Goal: Check status: Check status

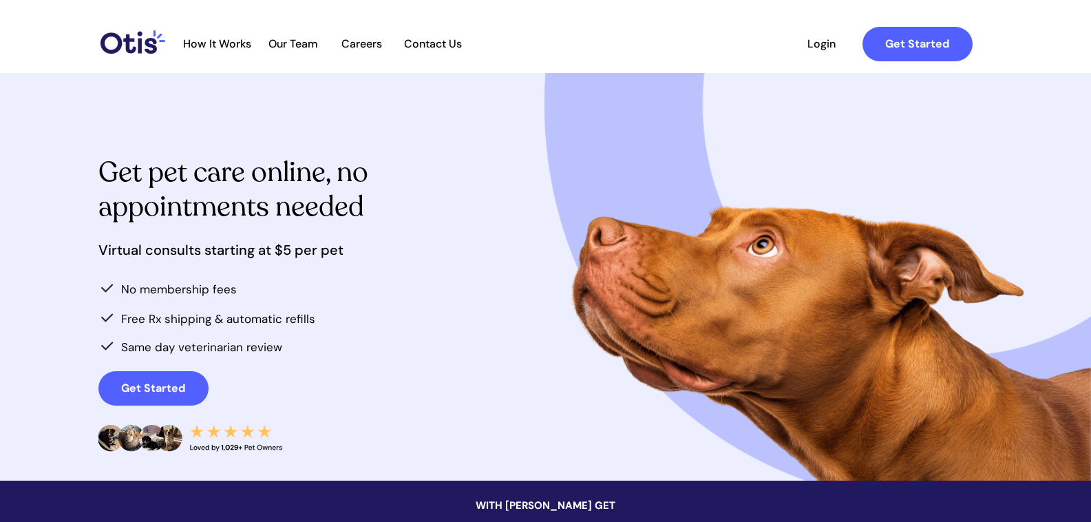
click at [820, 40] on span "Login" at bounding box center [821, 43] width 63 height 13
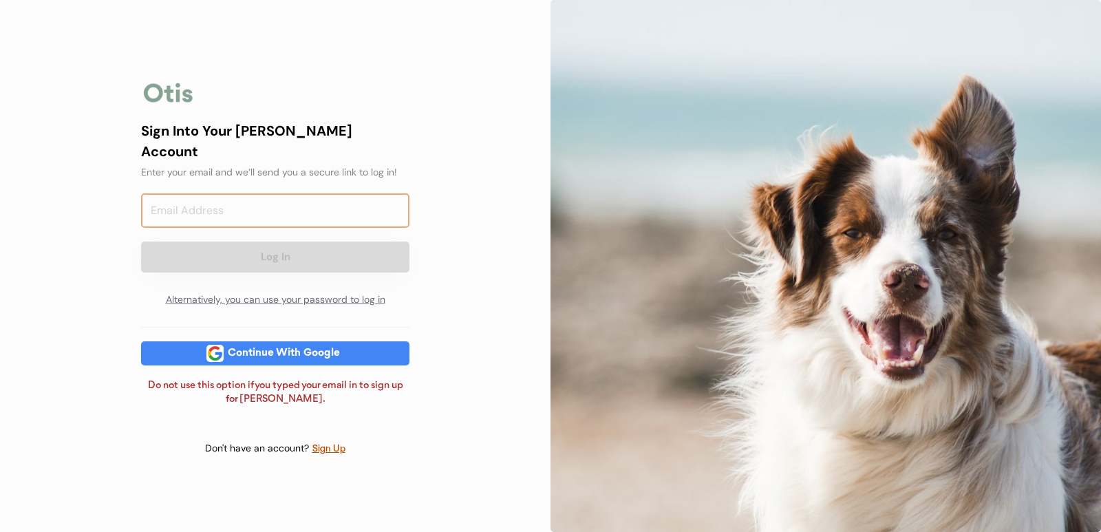
click at [234, 204] on input "email" at bounding box center [275, 210] width 268 height 34
type input "B"
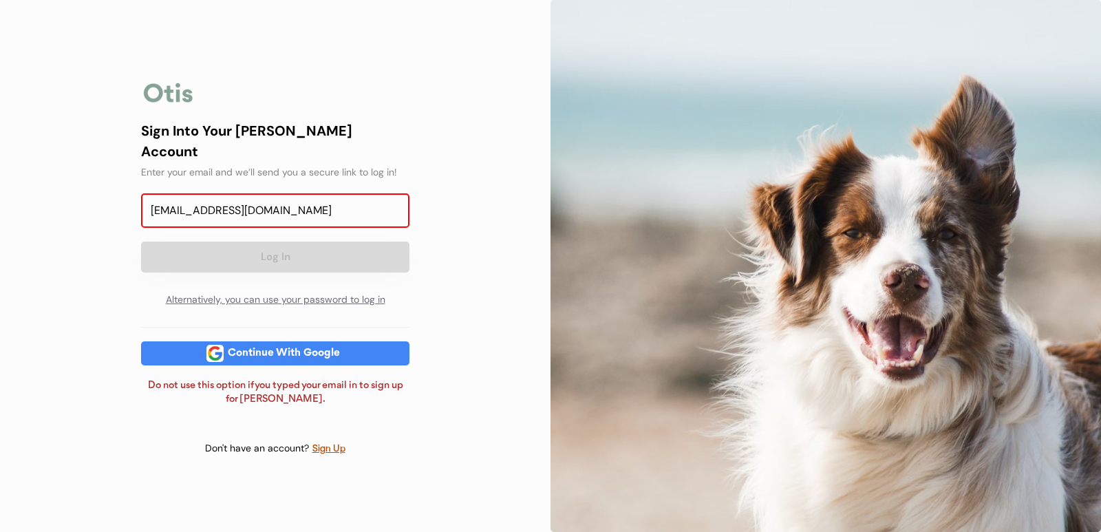
type input "barberashleigh05@gmail.com"
click at [372, 138] on div "Sign Into Your Otis Account" at bounding box center [275, 140] width 268 height 41
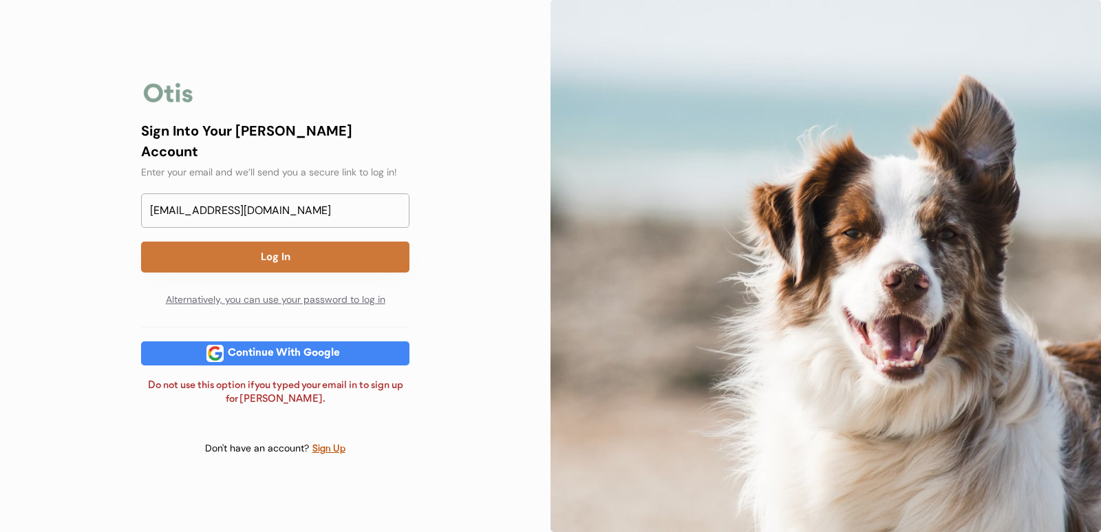
drag, startPoint x: 338, startPoint y: 239, endPoint x: 413, endPoint y: 246, distance: 75.3
click at [337, 242] on button "Log In" at bounding box center [275, 257] width 268 height 31
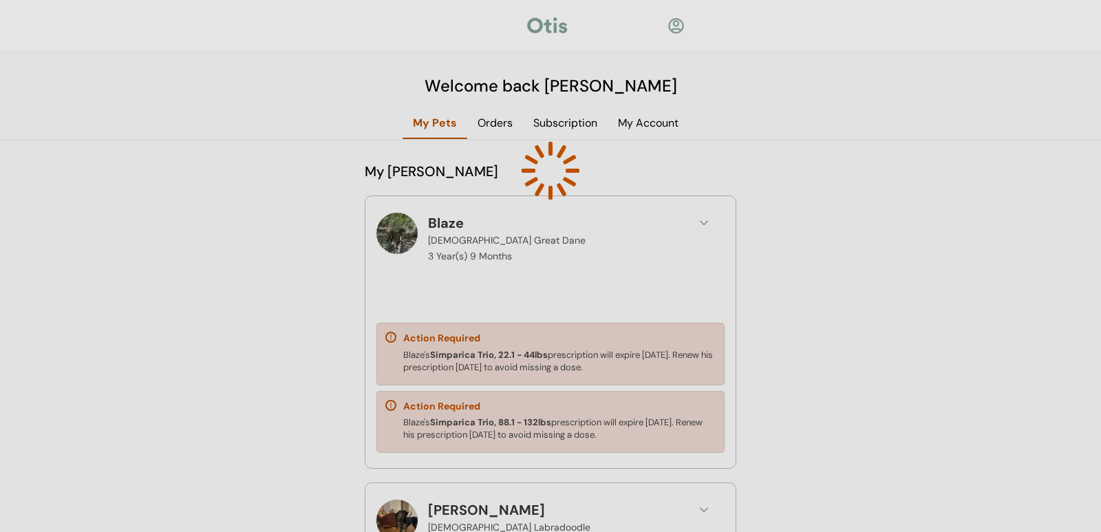
click at [889, 259] on div at bounding box center [550, 266] width 1101 height 532
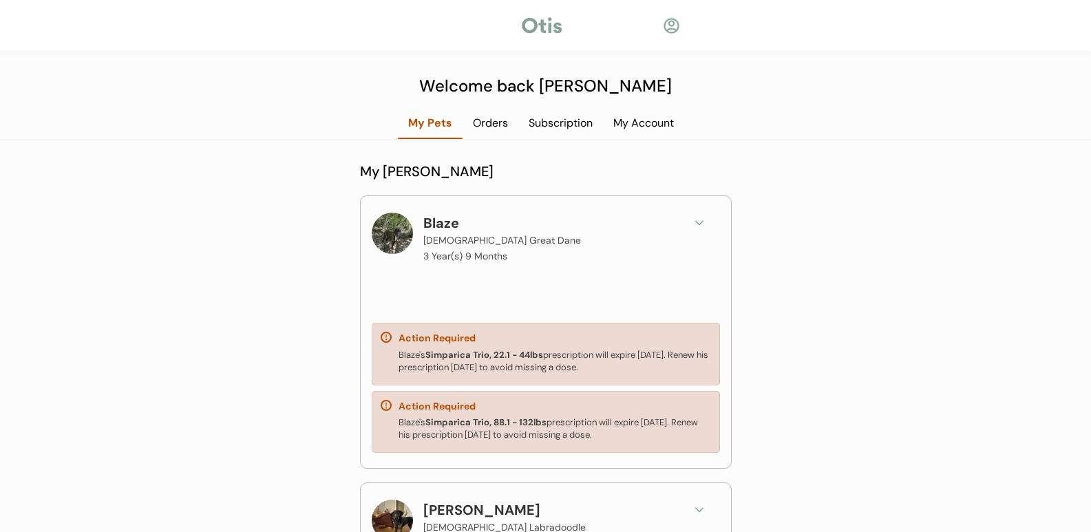
click at [496, 123] on div "Orders" at bounding box center [491, 123] width 56 height 15
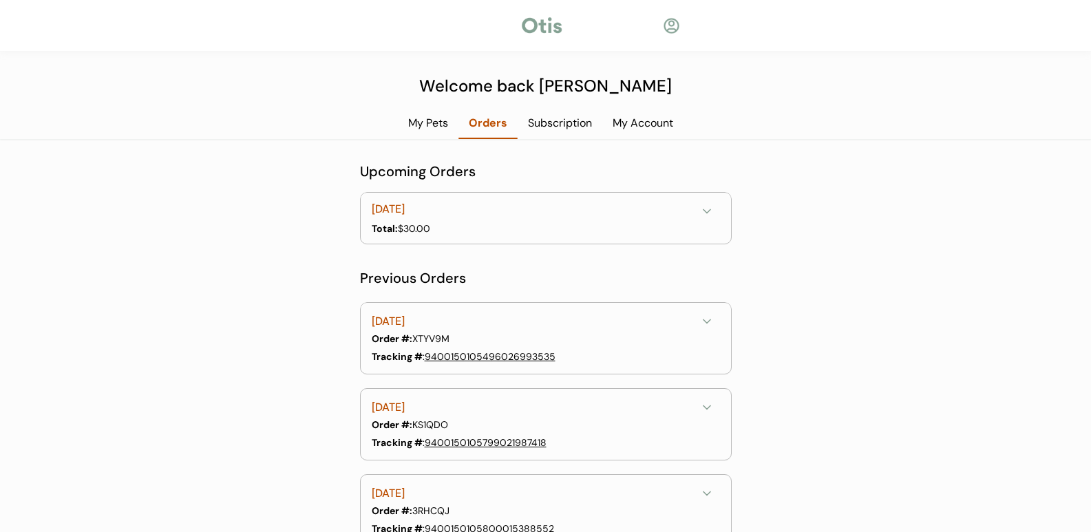
click at [562, 123] on div "Subscription" at bounding box center [560, 123] width 85 height 15
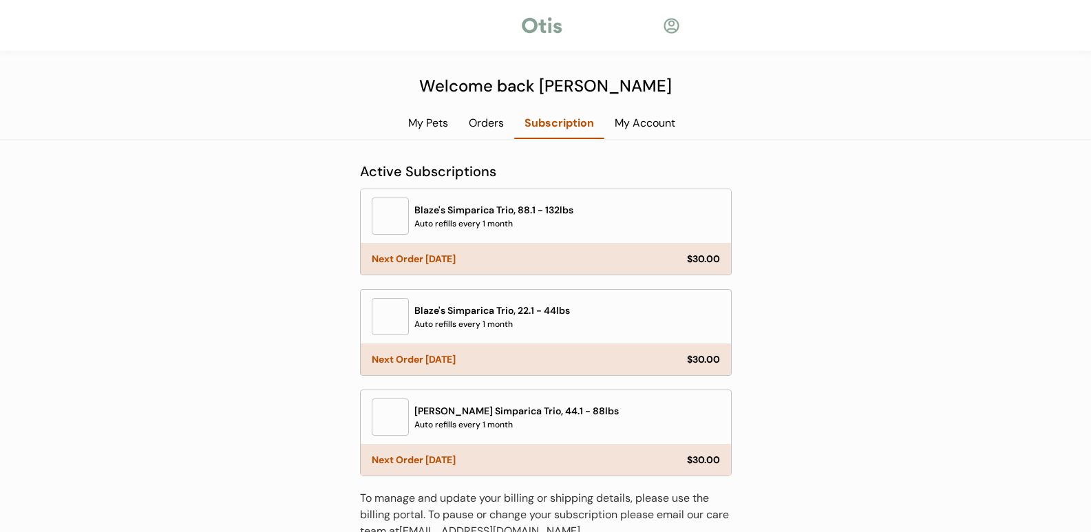
scroll to position [81, 0]
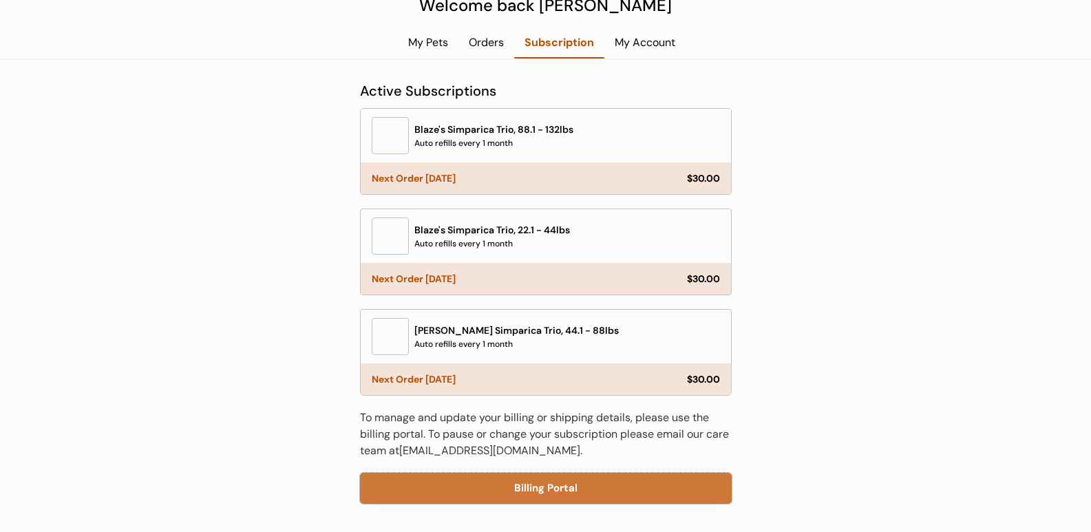
click at [558, 487] on button "Billing Portal" at bounding box center [546, 488] width 372 height 31
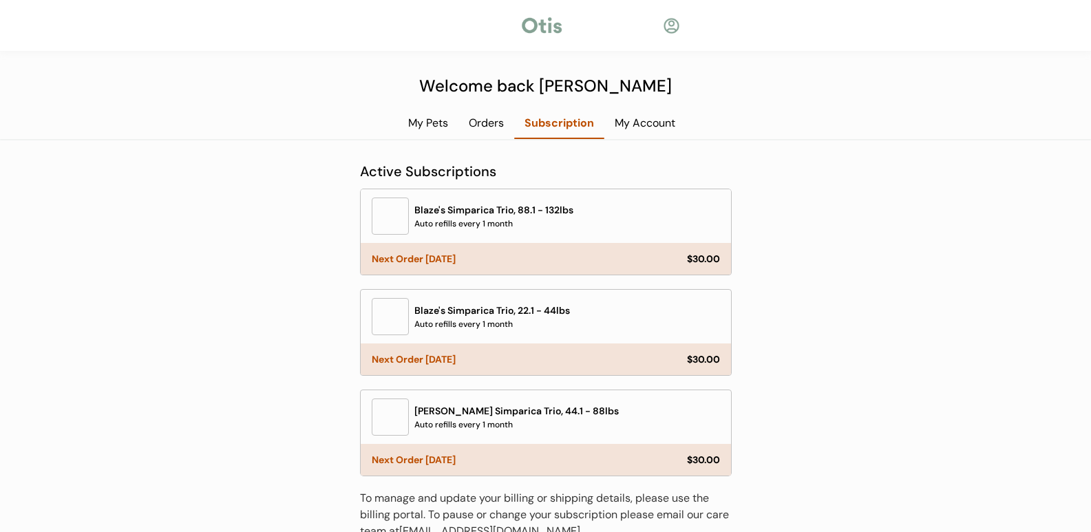
click at [656, 121] on div "My Account" at bounding box center [644, 123] width 81 height 15
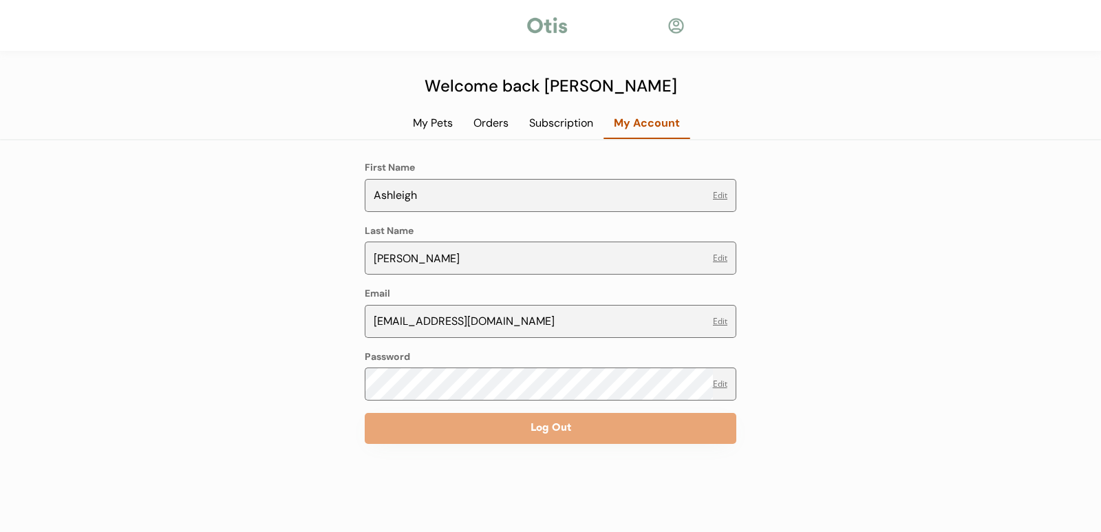
drag, startPoint x: 486, startPoint y: 120, endPoint x: 504, endPoint y: 120, distance: 17.9
click at [486, 120] on div "Orders" at bounding box center [491, 123] width 56 height 15
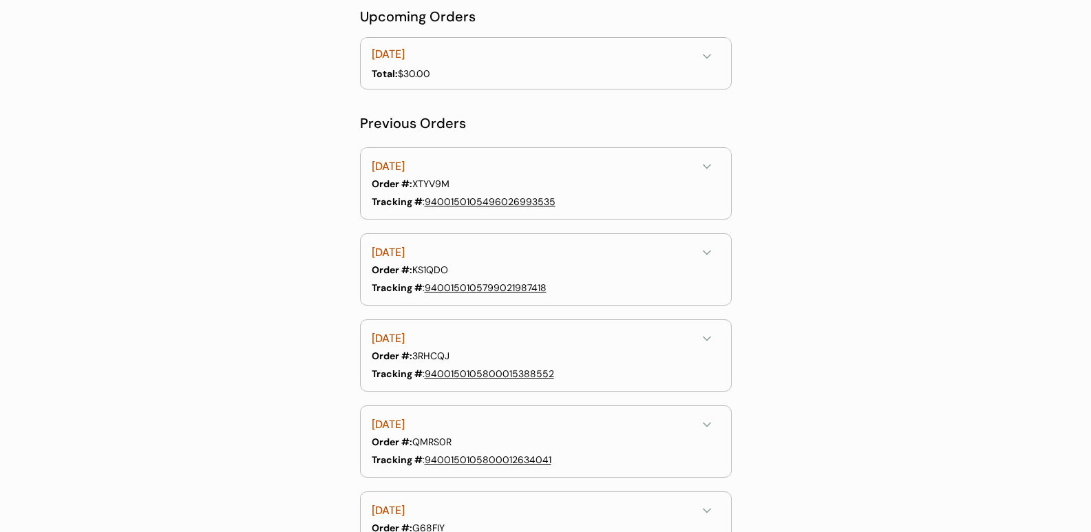
scroll to position [69, 0]
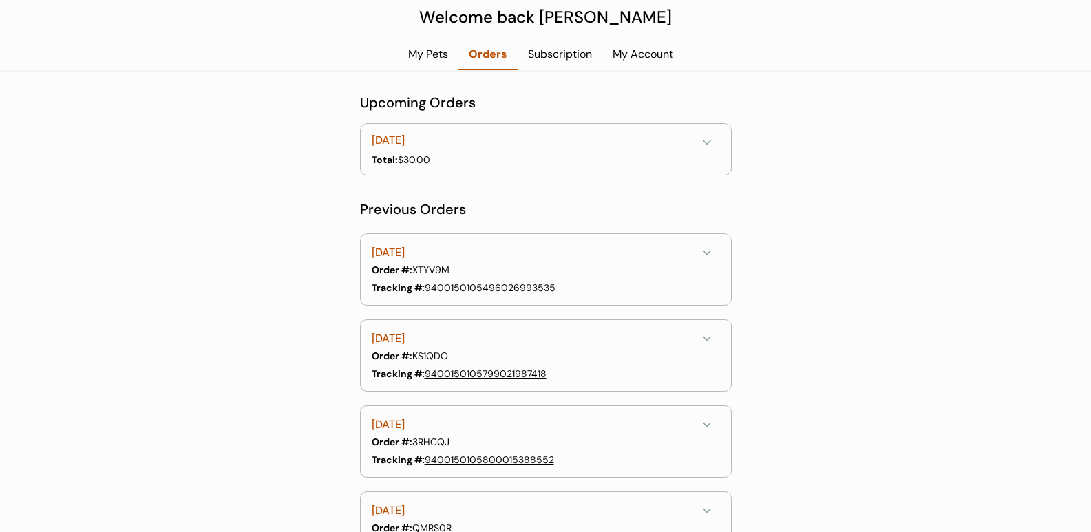
click at [701, 153] on div "Total: $30.00" at bounding box center [545, 160] width 346 height 14
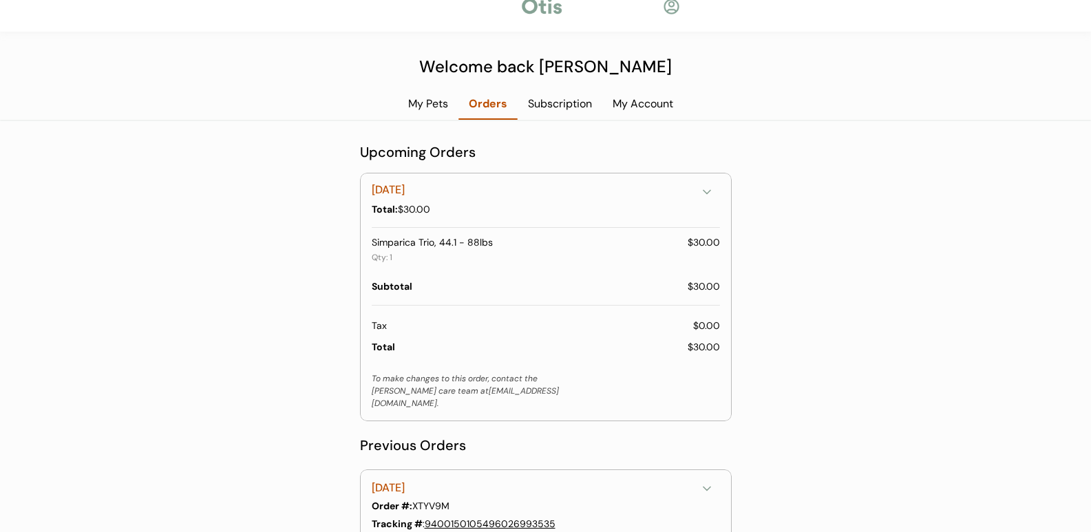
scroll to position [14, 0]
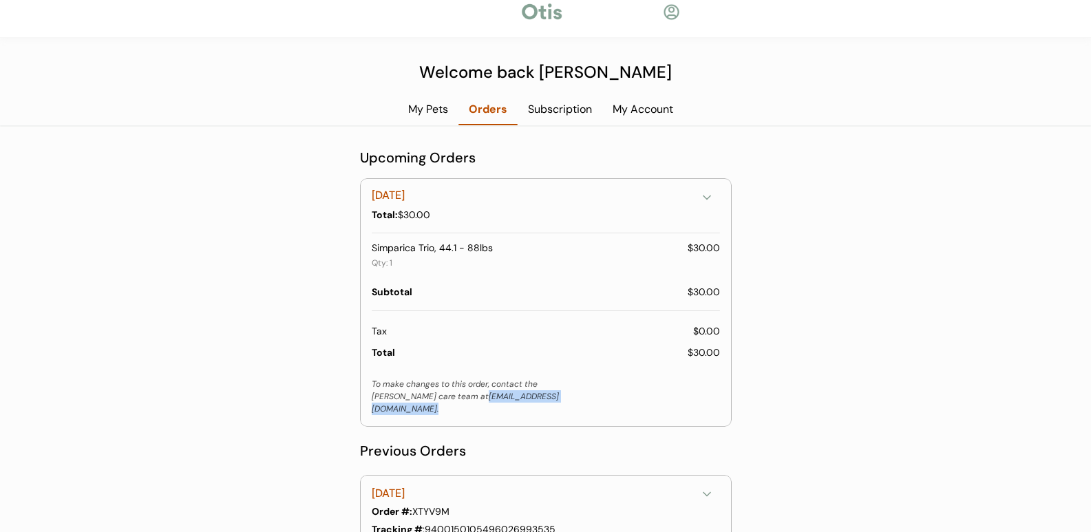
drag, startPoint x: 422, startPoint y: 396, endPoint x: 539, endPoint y: 397, distance: 117.0
click at [540, 398] on div "To make changes to this order, contact the Otis care team at hello@otisforpets.…" at bounding box center [468, 396] width 193 height 37
copy div "hello@otisforpets.com ."
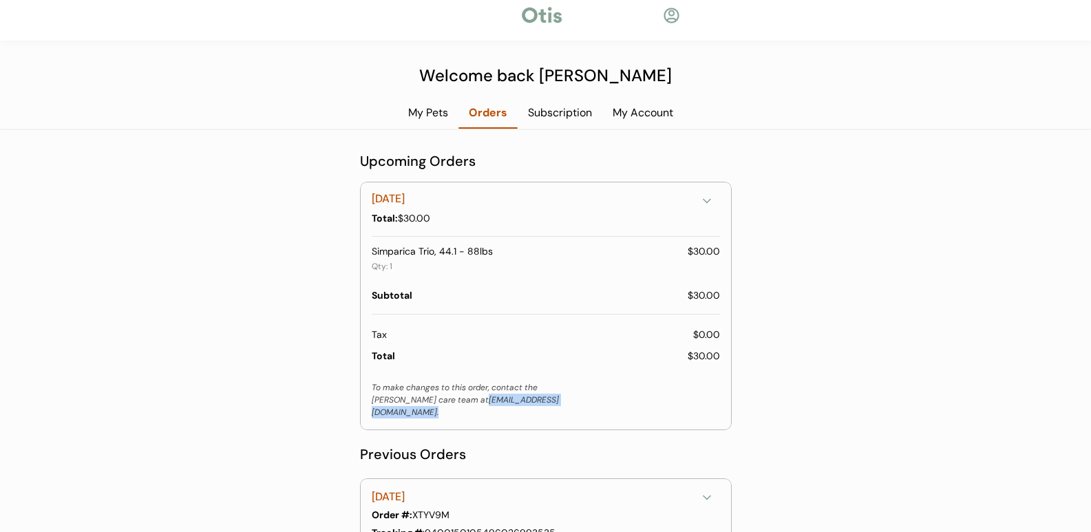
scroll to position [0, 0]
